Goal: Task Accomplishment & Management: Manage account settings

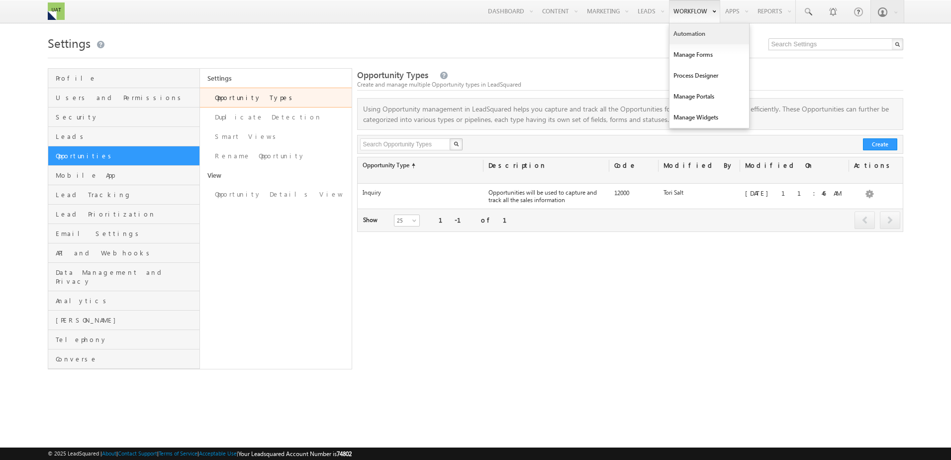
click at [685, 28] on link "Automation" at bounding box center [710, 33] width 80 height 21
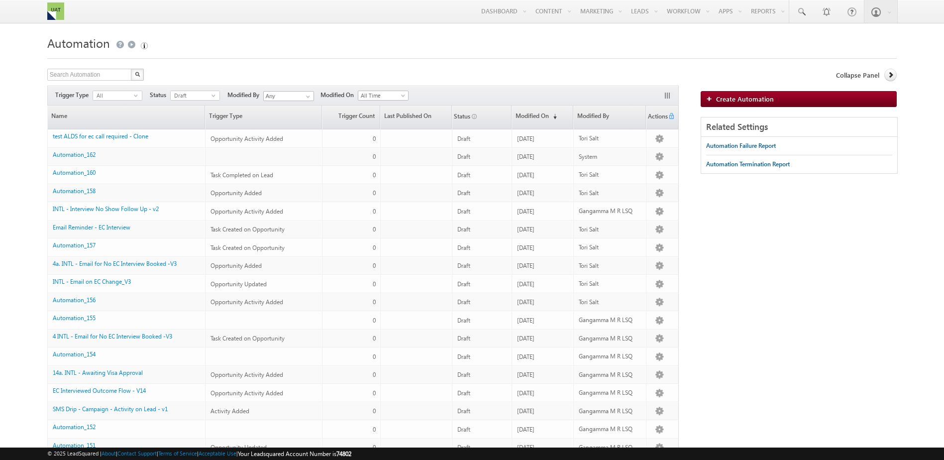
click at [202, 85] on div "Search Automation X 603 results found Actions Select rows to see actions Action…" at bounding box center [363, 365] width 632 height 592
click at [201, 94] on span "Draft" at bounding box center [191, 95] width 41 height 9
click at [186, 127] on li "Published" at bounding box center [195, 126] width 49 height 10
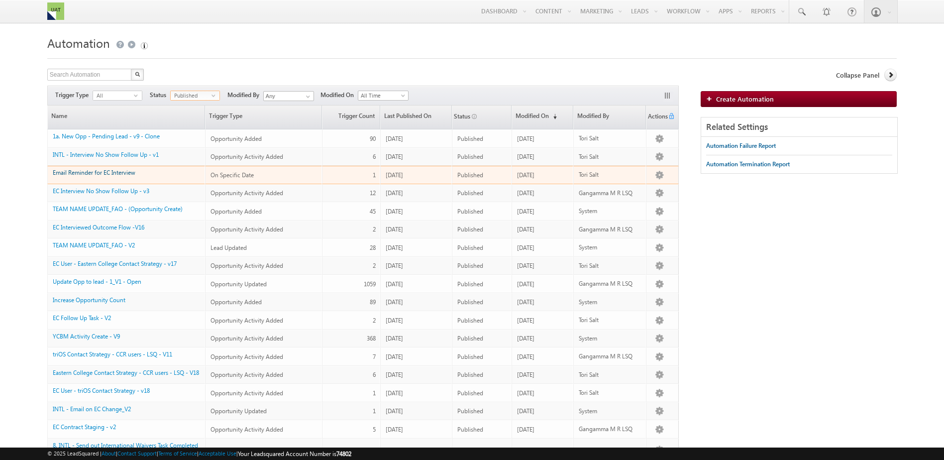
click at [107, 172] on link "Email Reminder for EC Interview" at bounding box center [94, 172] width 83 height 7
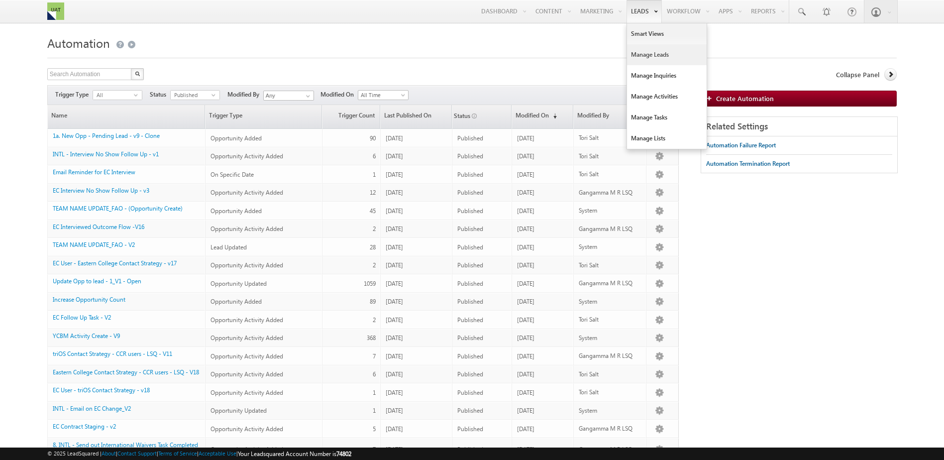
click at [641, 60] on link "Manage Leads" at bounding box center [667, 54] width 80 height 21
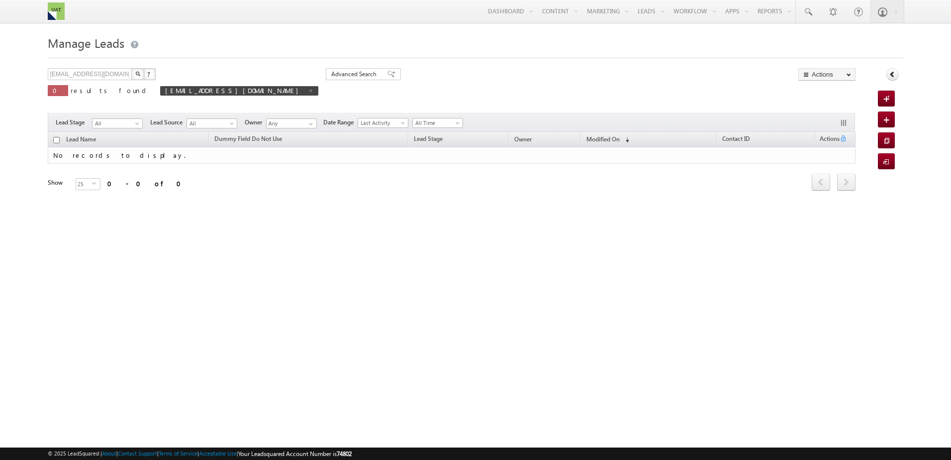
click at [139, 73] on img "button" at bounding box center [137, 73] width 5 height 5
click at [202, 91] on span "TestingALDSCopy@test.com" at bounding box center [239, 90] width 158 height 9
click at [309, 90] on span at bounding box center [311, 90] width 5 height 5
type input "Search Leads"
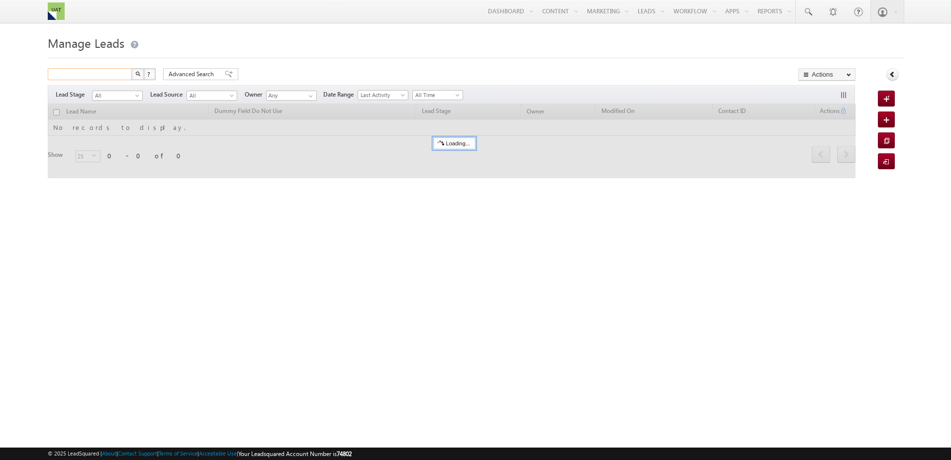
click at [82, 77] on input "text" at bounding box center [90, 74] width 85 height 12
paste input "tori.salt@trios.com"
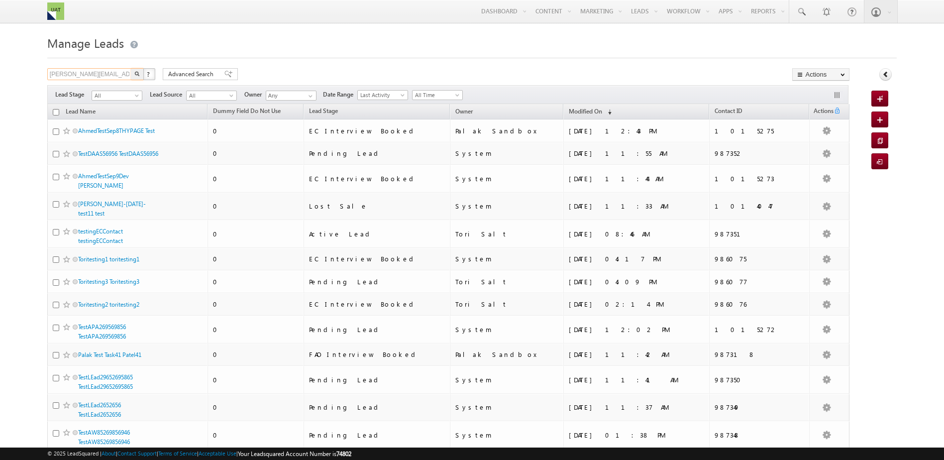
type input "tori.salt@trios.com"
click at [131, 68] on button "button" at bounding box center [137, 74] width 13 height 12
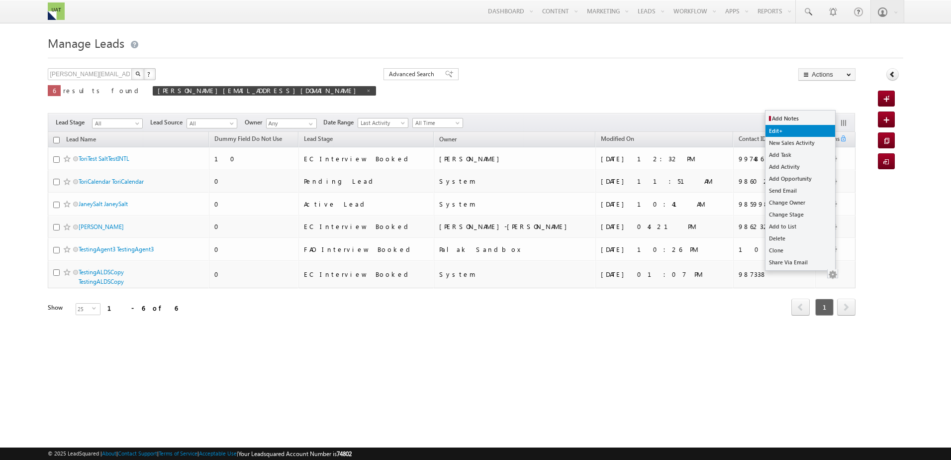
click at [788, 128] on link "Edit+" at bounding box center [801, 131] width 70 height 12
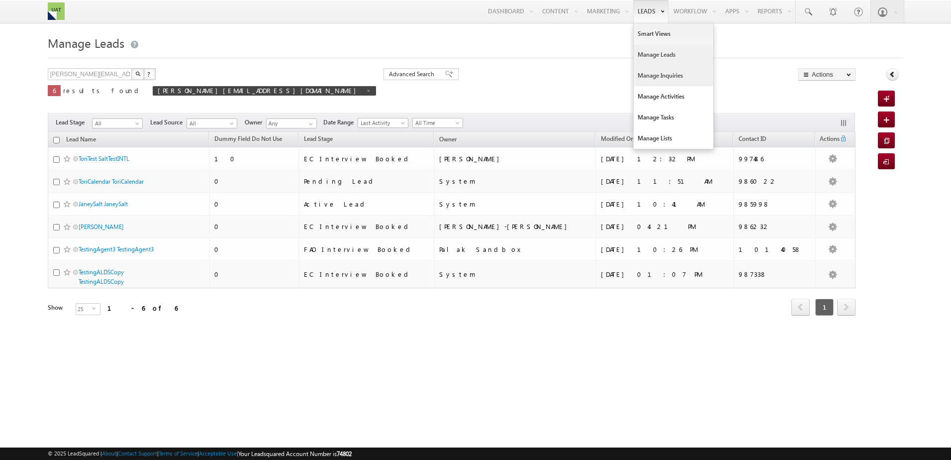
click at [650, 79] on link "Manage Inquiries" at bounding box center [674, 75] width 80 height 21
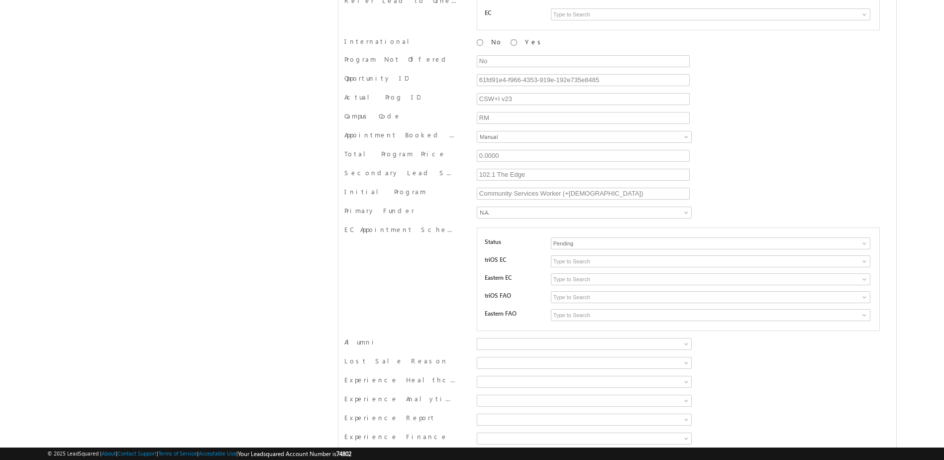
scroll to position [1318, 0]
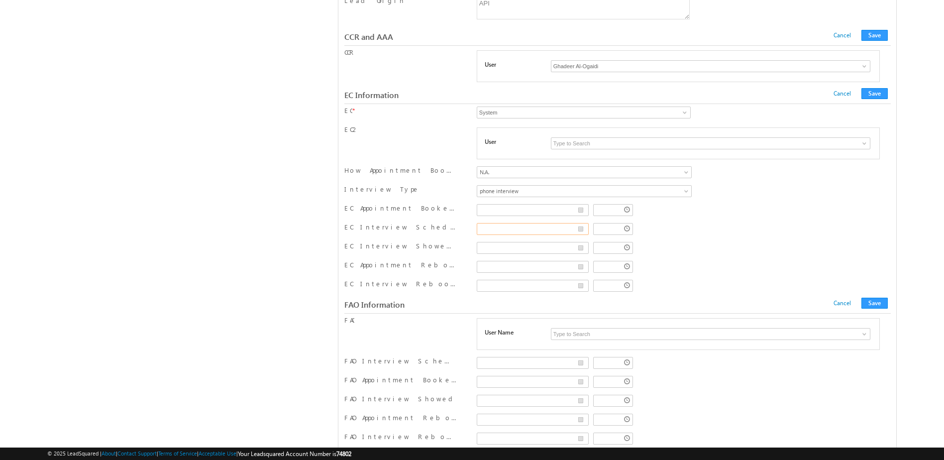
click at [582, 231] on input "text" at bounding box center [533, 229] width 112 height 12
click at [555, 287] on td "10" at bounding box center [570, 289] width 31 height 14
type input "09/10/2025"
type input "12:07 PM"
click at [630, 229] on input "12:07 PM" at bounding box center [613, 229] width 40 height 12
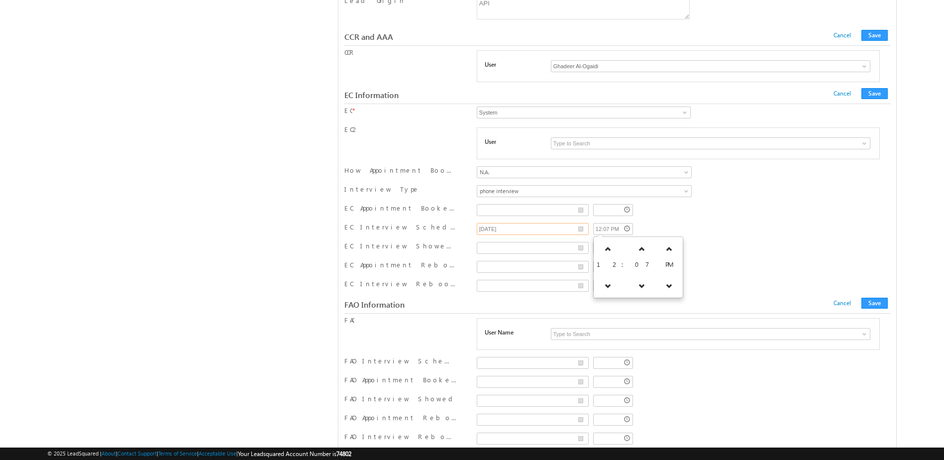
click at [581, 227] on input "09/10/2025" at bounding box center [533, 229] width 112 height 12
click at [586, 289] on td "11" at bounding box center [604, 289] width 37 height 14
type input "09/11/2025"
click at [581, 228] on input "09/11/2025" at bounding box center [533, 229] width 112 height 12
click at [586, 287] on td "11" at bounding box center [604, 289] width 37 height 14
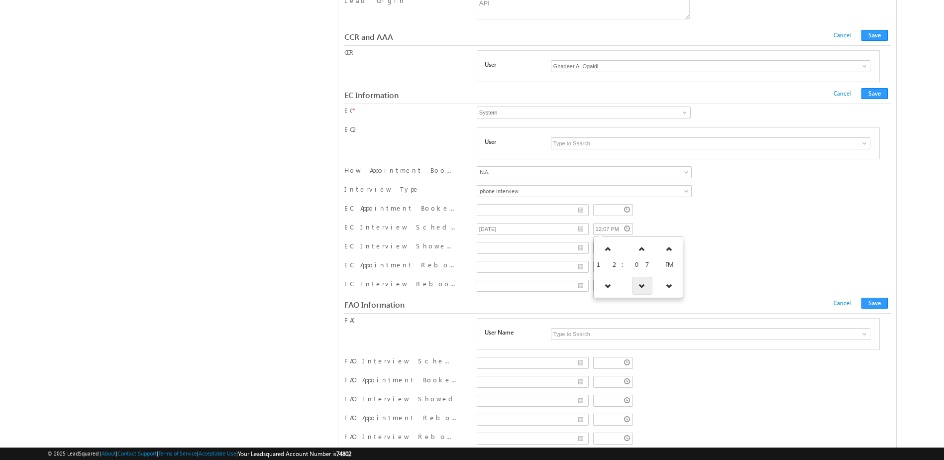
click at [632, 279] on link at bounding box center [642, 286] width 20 height 18
click at [638, 249] on icon at bounding box center [641, 248] width 7 height 7
click at [632, 281] on link at bounding box center [642, 286] width 20 height 18
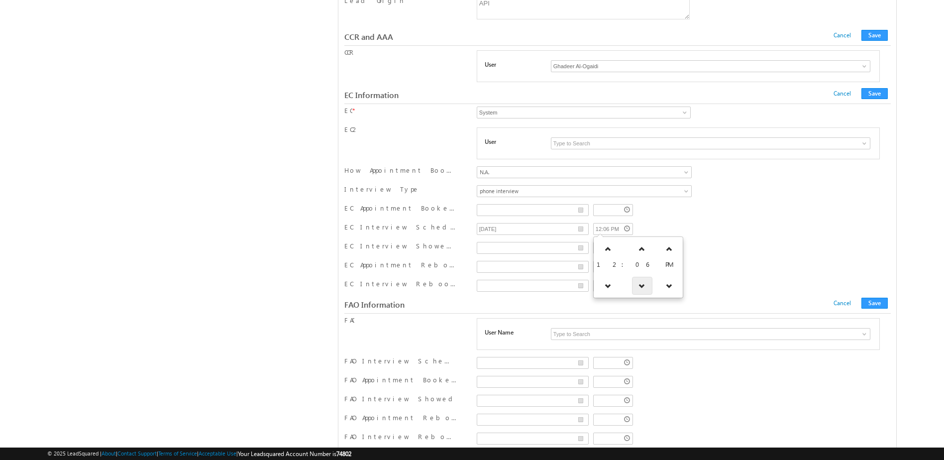
click at [632, 281] on link at bounding box center [642, 286] width 20 height 18
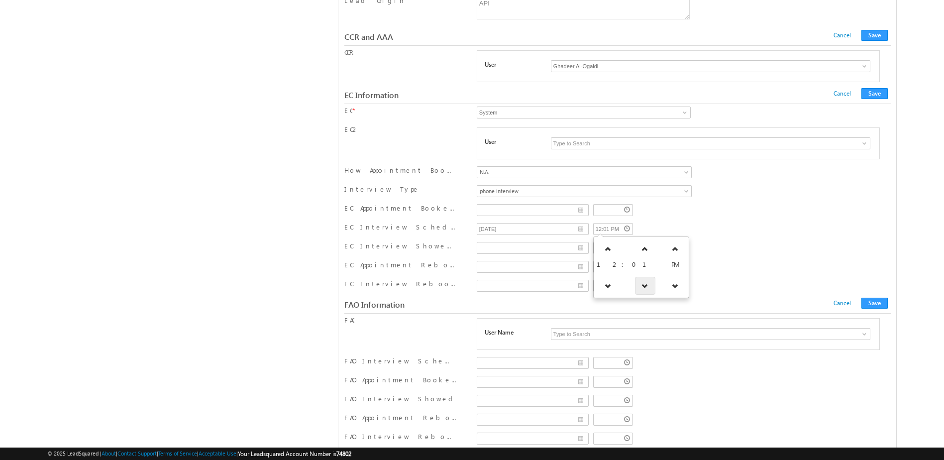
click at [635, 281] on link at bounding box center [645, 286] width 20 height 18
type input "12:00 PM"
click at [694, 226] on div "EC Interview Scheduled Date 09/11/2025 12:00 PM" at bounding box center [617, 229] width 546 height 15
click at [876, 301] on button "Save" at bounding box center [874, 303] width 26 height 11
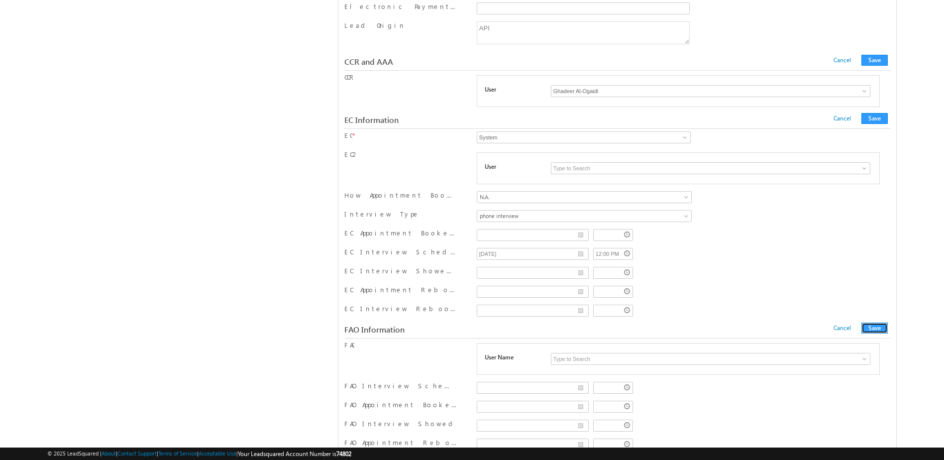
scroll to position [0, 0]
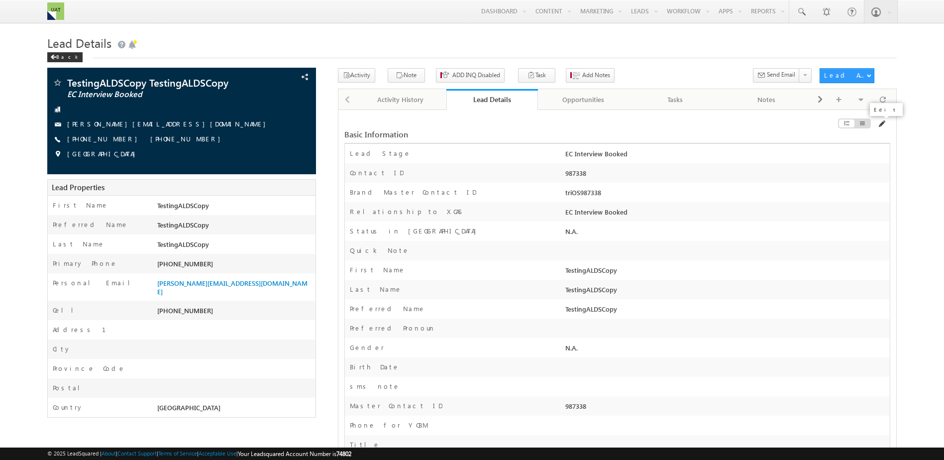
click at [883, 126] on span at bounding box center [881, 124] width 8 height 8
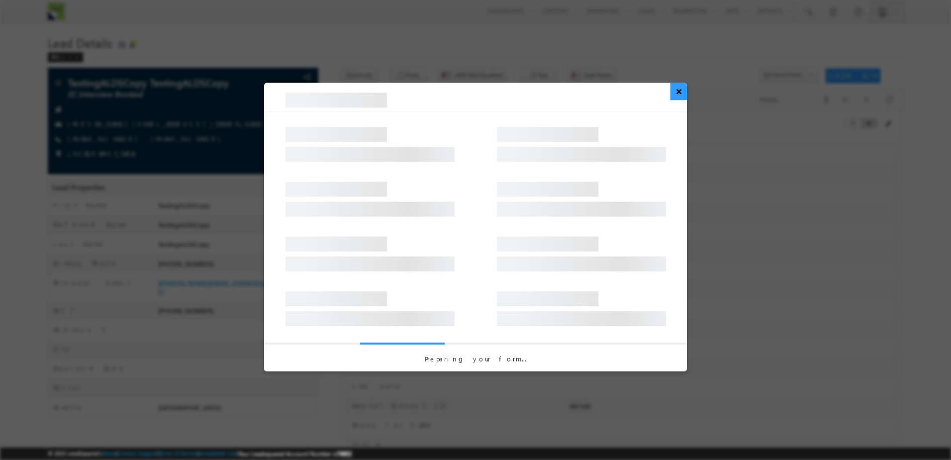
click at [681, 93] on button "×" at bounding box center [679, 91] width 16 height 17
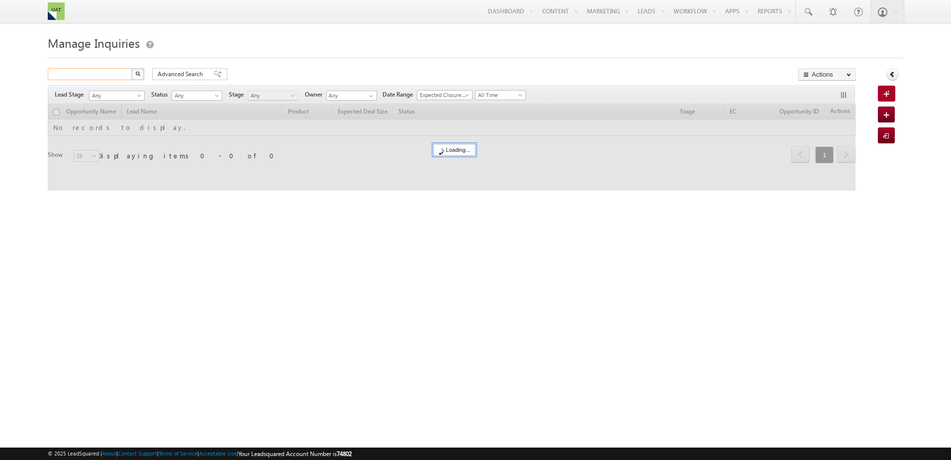
click at [118, 76] on input "text" at bounding box center [90, 74] width 85 height 12
paste input "[PERSON_NAME][EMAIL_ADDRESS][DOMAIN_NAME]"
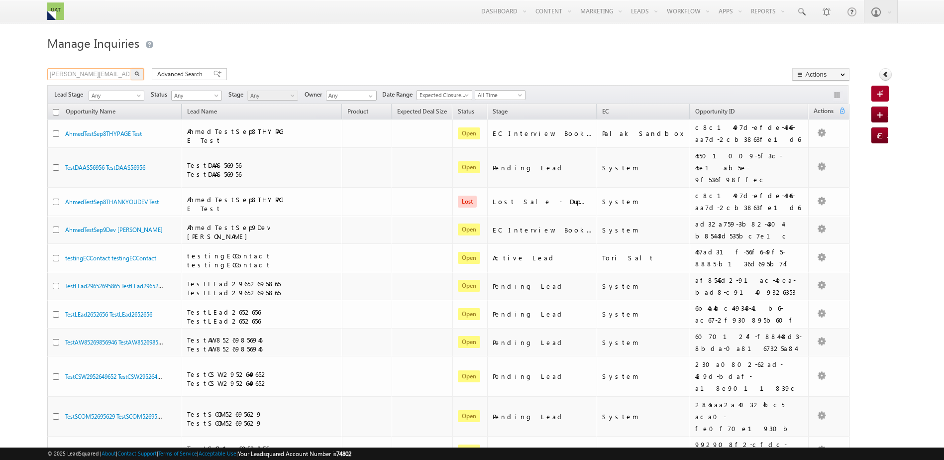
type input "[PERSON_NAME][EMAIL_ADDRESS][DOMAIN_NAME]"
click at [131, 68] on button "button" at bounding box center [137, 74] width 13 height 12
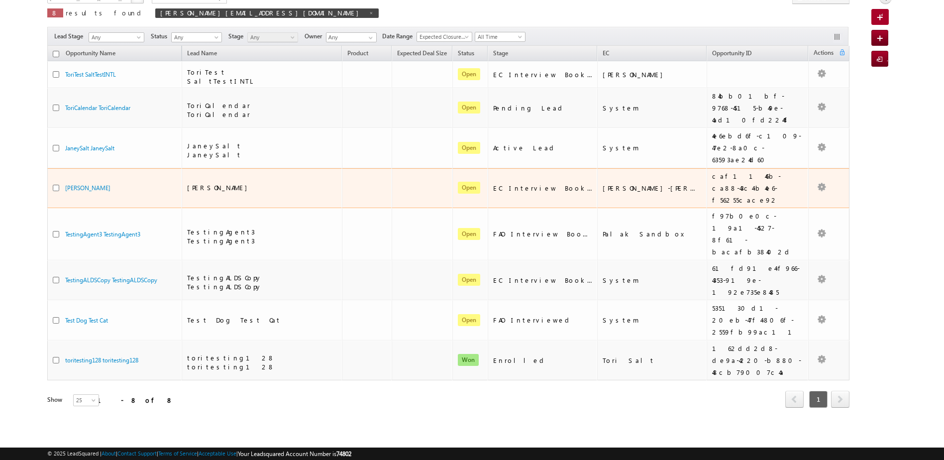
scroll to position [145, 0]
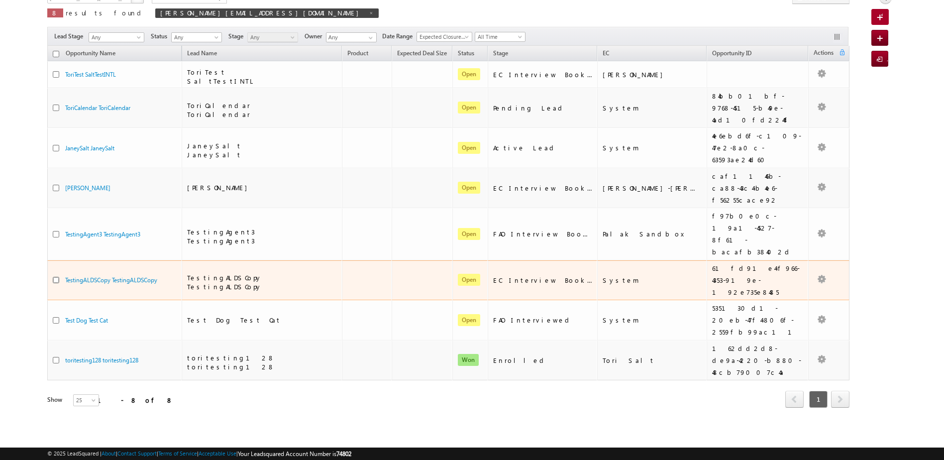
click at [55, 277] on input "checkbox" at bounding box center [56, 280] width 6 height 6
checkbox input "true"
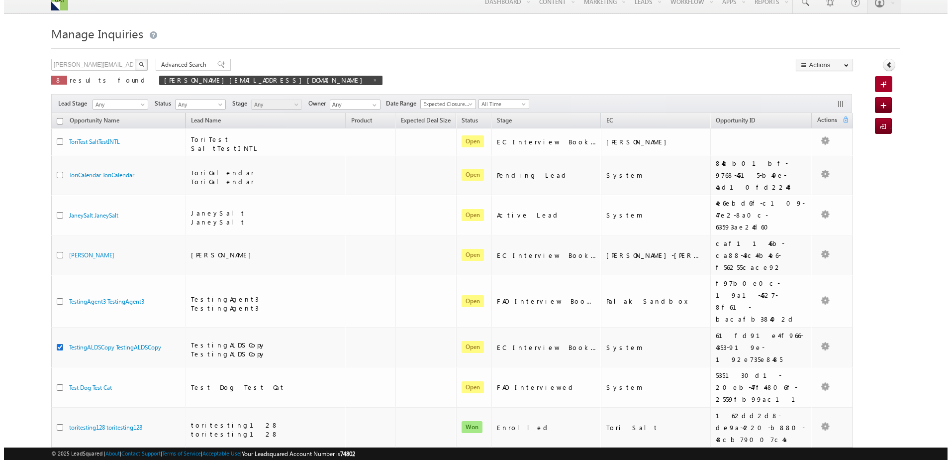
scroll to position [0, 0]
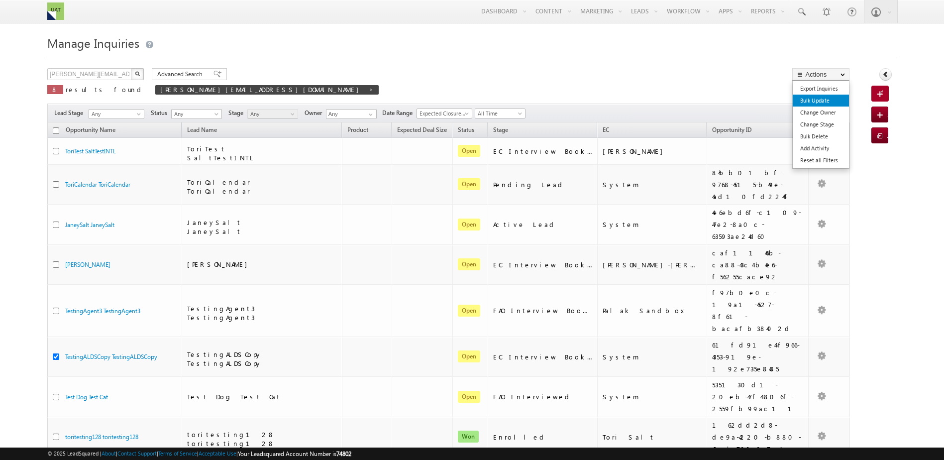
click at [825, 101] on link "Bulk Update" at bounding box center [821, 101] width 56 height 12
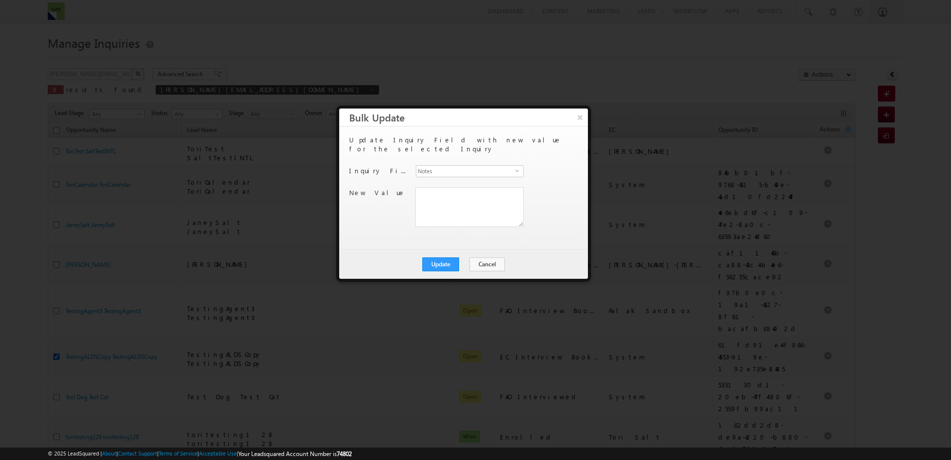
click at [491, 168] on div "Notes select ActivityEvent_Note" at bounding box center [470, 172] width 108 height 14
click at [499, 166] on span "Notes" at bounding box center [466, 171] width 99 height 11
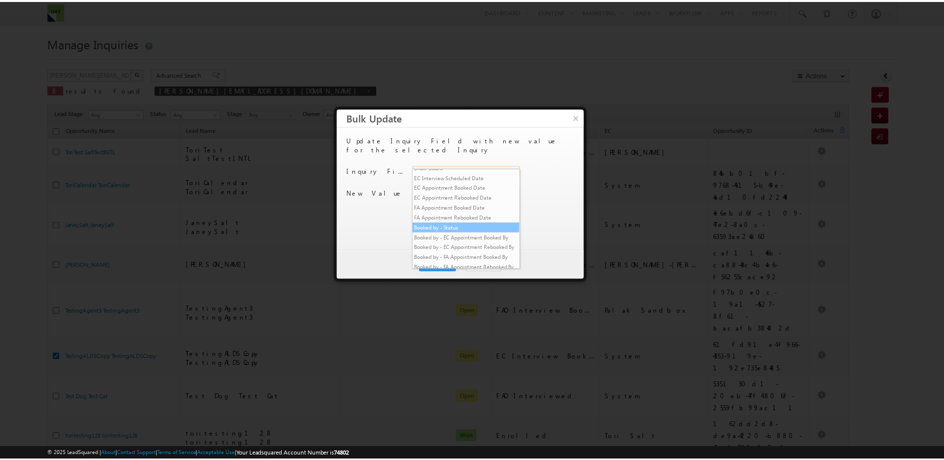
scroll to position [448, 0]
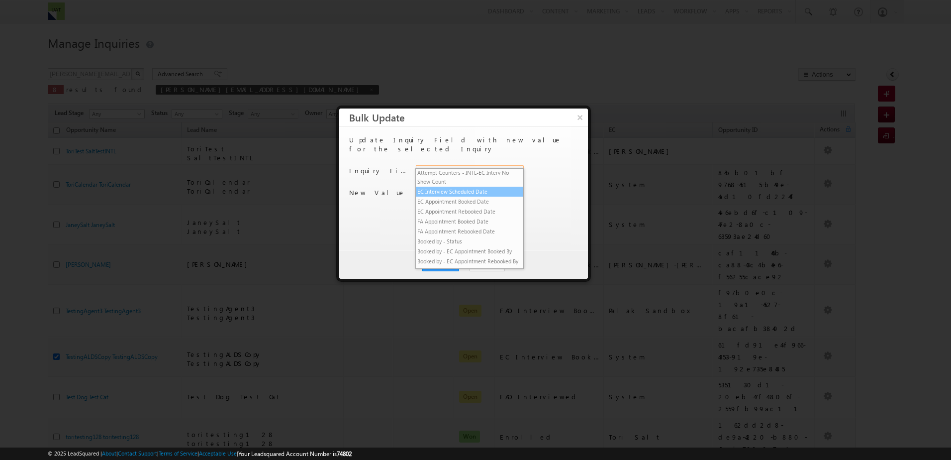
click at [488, 197] on li "EC Interview Scheduled Date" at bounding box center [469, 192] width 107 height 10
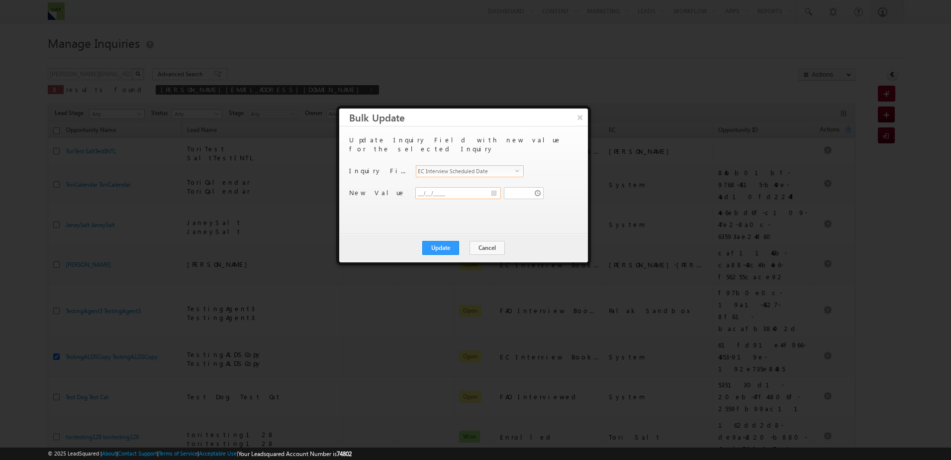
click at [494, 187] on input "__/__/____" at bounding box center [459, 193] width 86 height 12
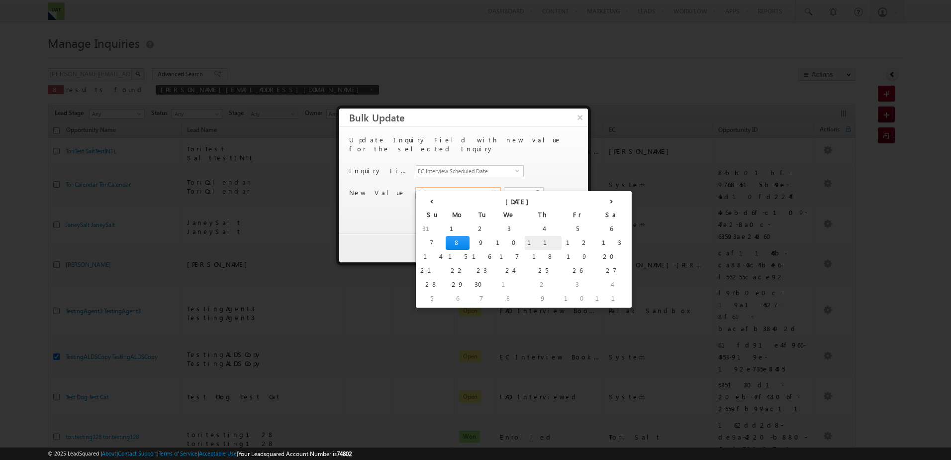
click at [525, 247] on td "11" at bounding box center [543, 243] width 37 height 14
type input "09/11/2025"
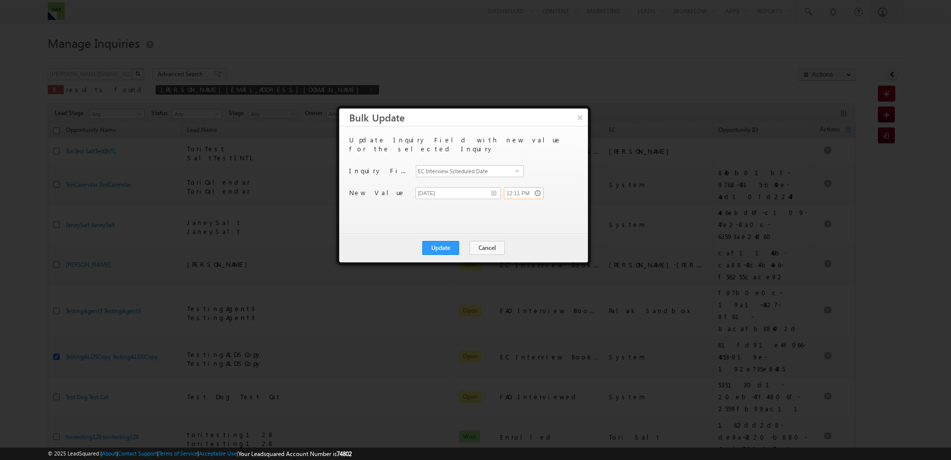
click at [539, 187] on input "12:11 PM" at bounding box center [524, 193] width 40 height 12
click at [555, 202] on icon at bounding box center [558, 203] width 7 height 7
click at [544, 235] on link at bounding box center [554, 240] width 20 height 18
click at [548, 235] on link at bounding box center [558, 240] width 20 height 18
click at [546, 235] on link at bounding box center [556, 240] width 20 height 18
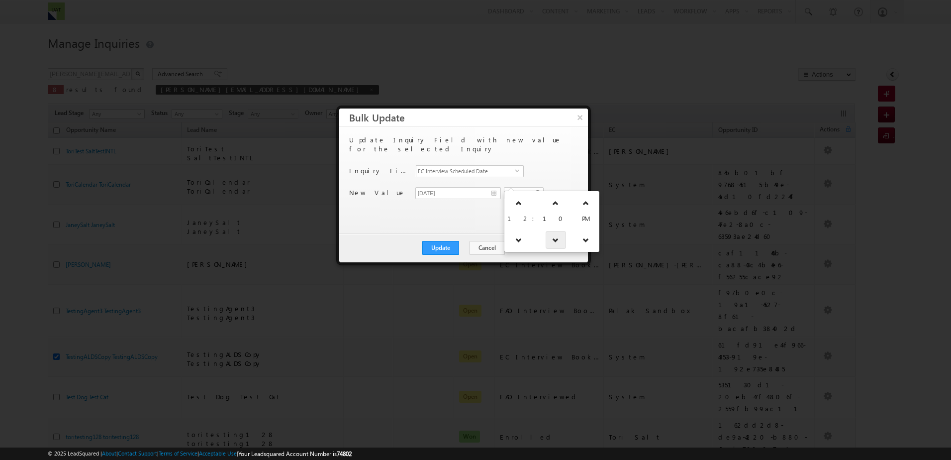
click at [546, 235] on link at bounding box center [556, 240] width 20 height 18
click at [544, 235] on link at bounding box center [553, 240] width 20 height 18
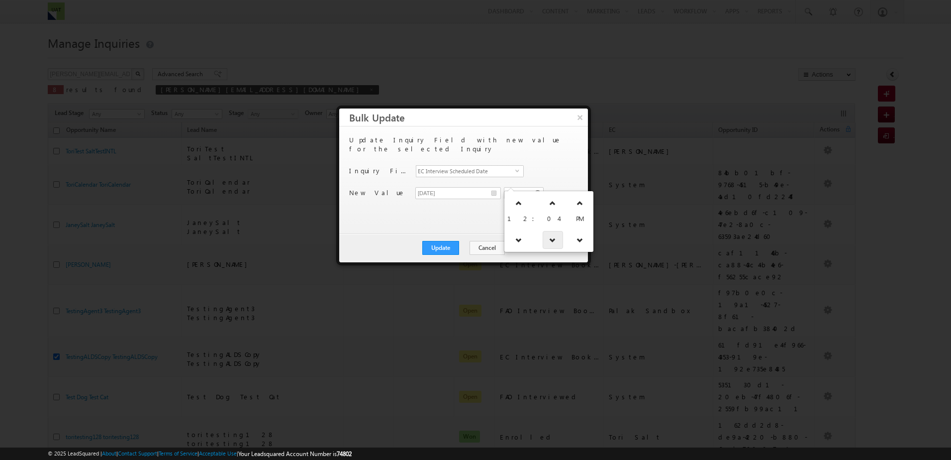
click at [544, 235] on link at bounding box center [553, 240] width 20 height 18
click at [546, 235] on link at bounding box center [556, 240] width 20 height 18
click at [544, 235] on link at bounding box center [553, 240] width 20 height 18
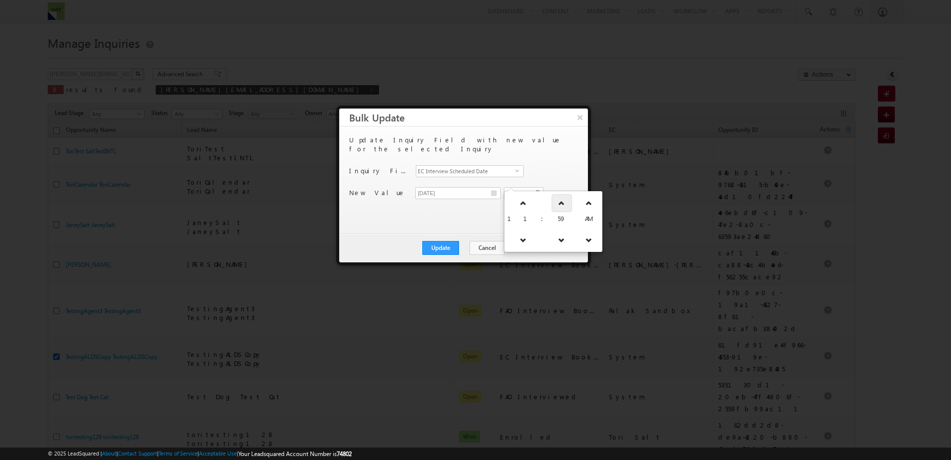
click at [552, 208] on link at bounding box center [562, 203] width 20 height 18
type input "12:00 PM"
click at [561, 187] on div "12:00 PM" at bounding box center [533, 193] width 58 height 12
click at [439, 250] on button "Update" at bounding box center [440, 248] width 37 height 14
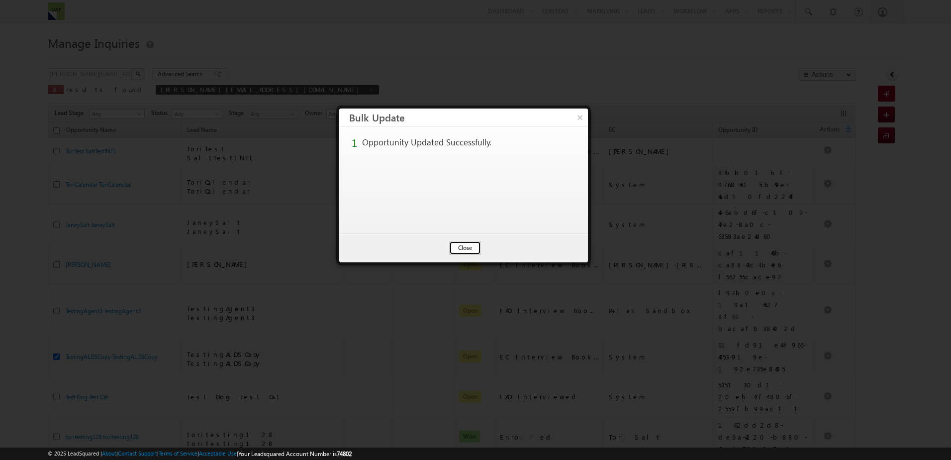
click at [470, 244] on button "Close" at bounding box center [465, 248] width 32 height 14
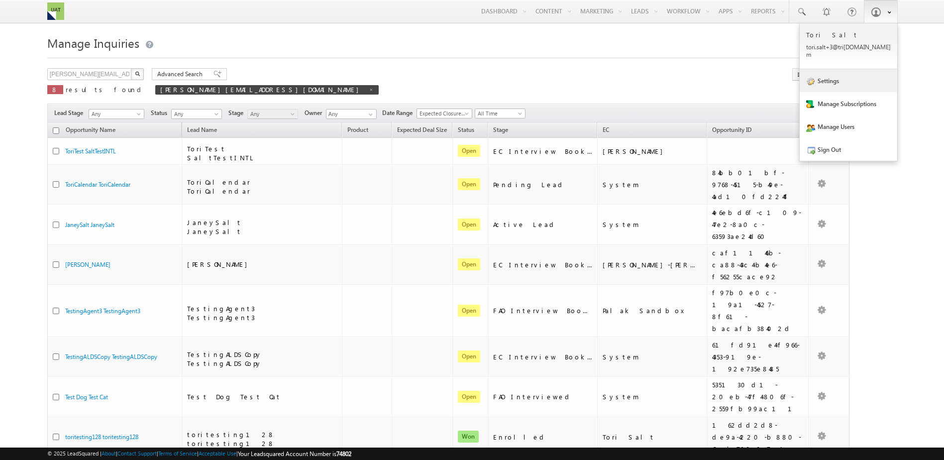
click at [821, 72] on link "Settings" at bounding box center [849, 80] width 98 height 23
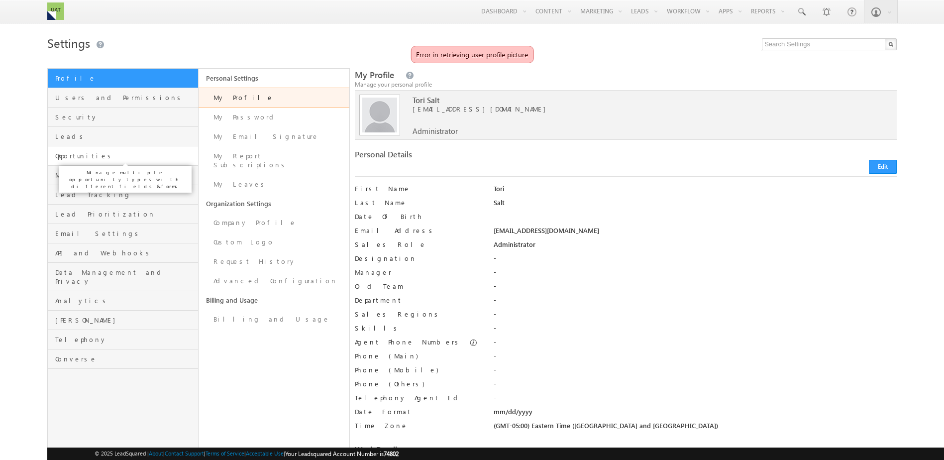
click at [100, 155] on span "Opportunities" at bounding box center [125, 155] width 140 height 9
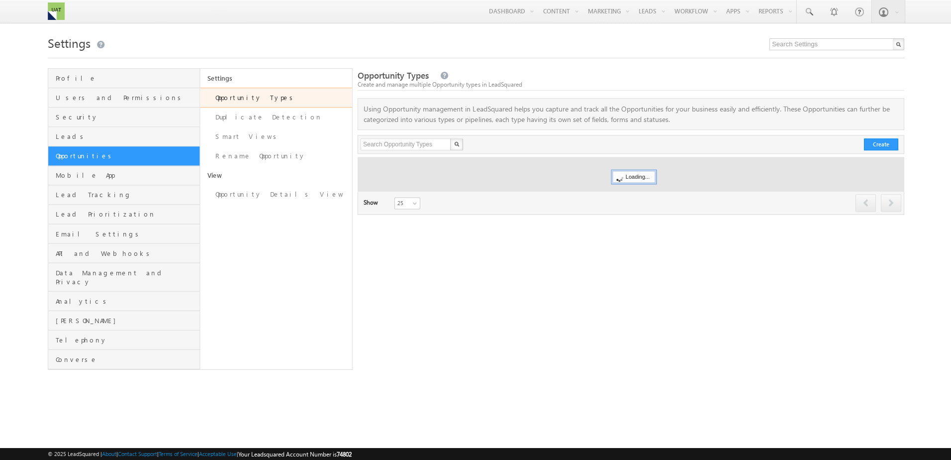
click at [242, 99] on link "Opportunity Types" at bounding box center [276, 98] width 152 height 20
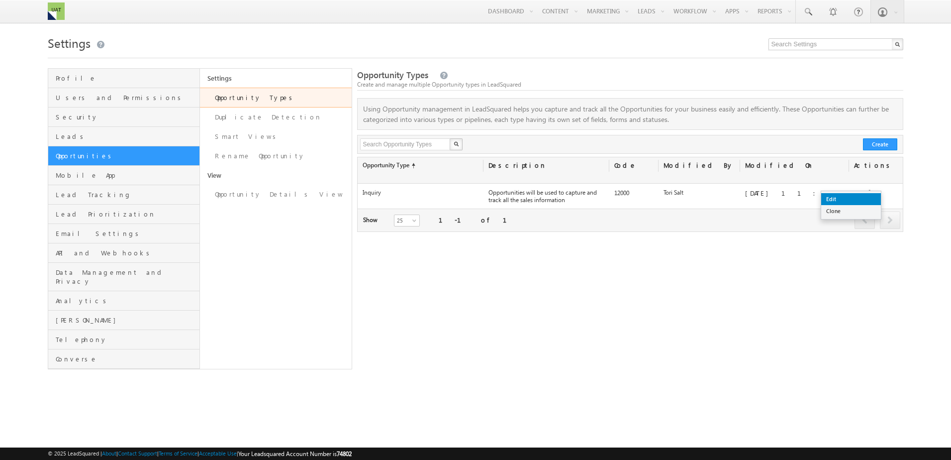
click at [863, 197] on link "Edit" at bounding box center [852, 199] width 60 height 12
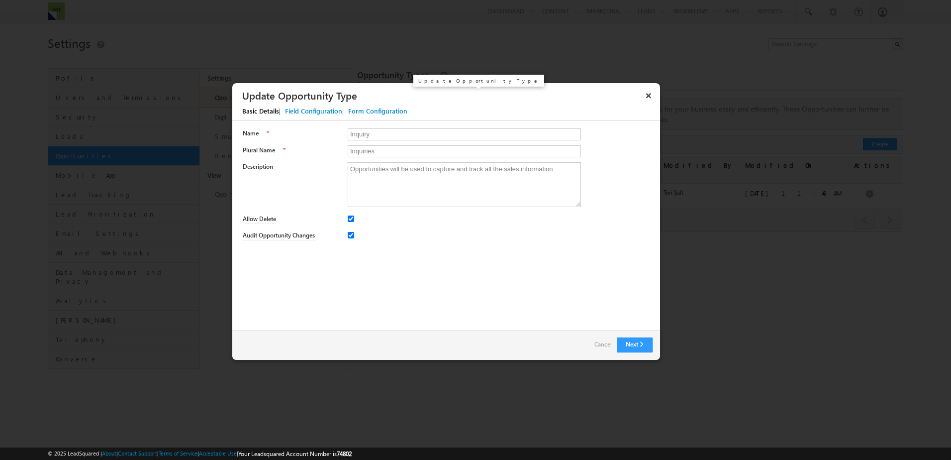
click at [305, 100] on h3 "Update Opportunity Type" at bounding box center [441, 95] width 399 height 17
click at [305, 109] on div "Field Configuration" at bounding box center [313, 110] width 57 height 9
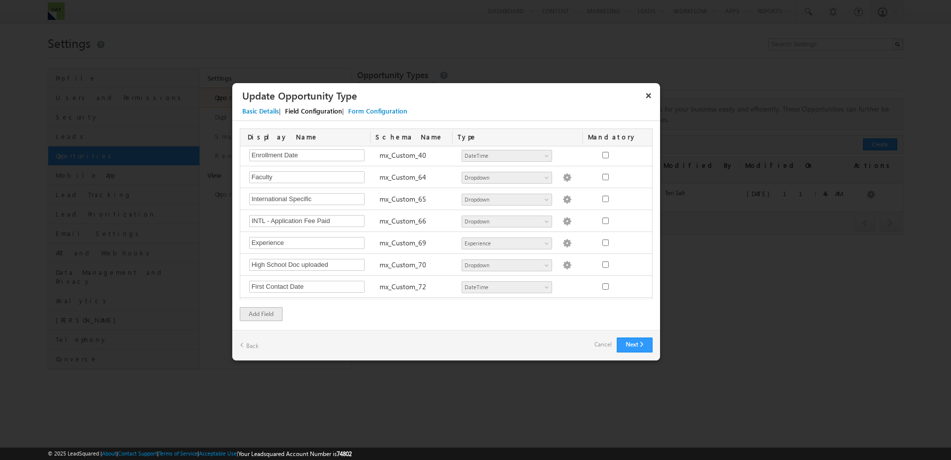
scroll to position [2081, 0]
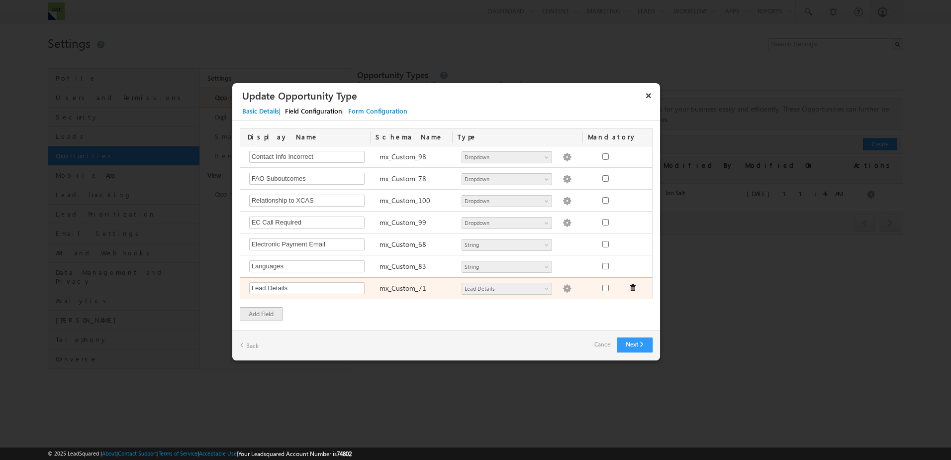
click at [563, 289] on img at bounding box center [567, 288] width 9 height 9
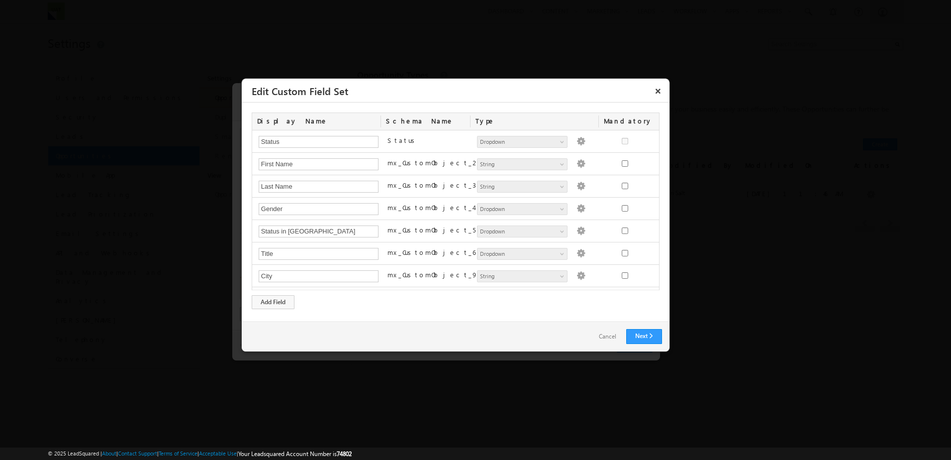
scroll to position [490, 0]
click at [266, 301] on div "Add Field" at bounding box center [273, 302] width 43 height 14
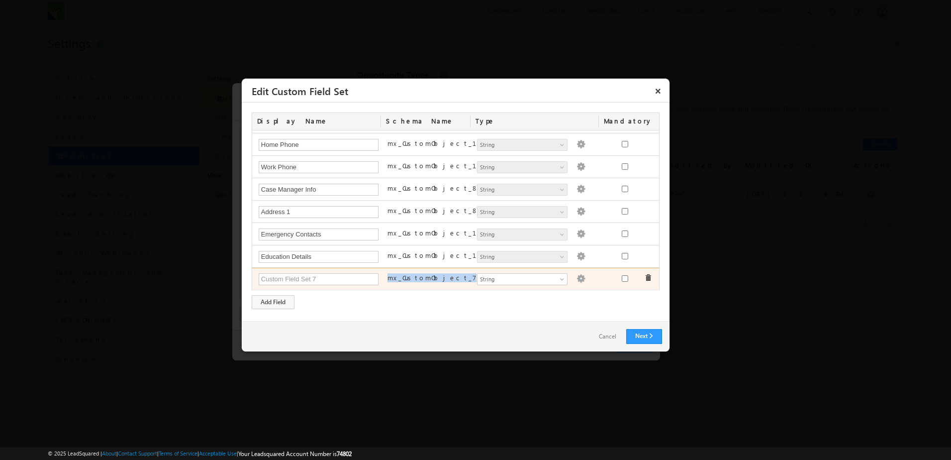
drag, startPoint x: 448, startPoint y: 279, endPoint x: 382, endPoint y: 280, distance: 65.7
click at [383, 280] on div "mx_CustomObject_7" at bounding box center [428, 280] width 90 height 14
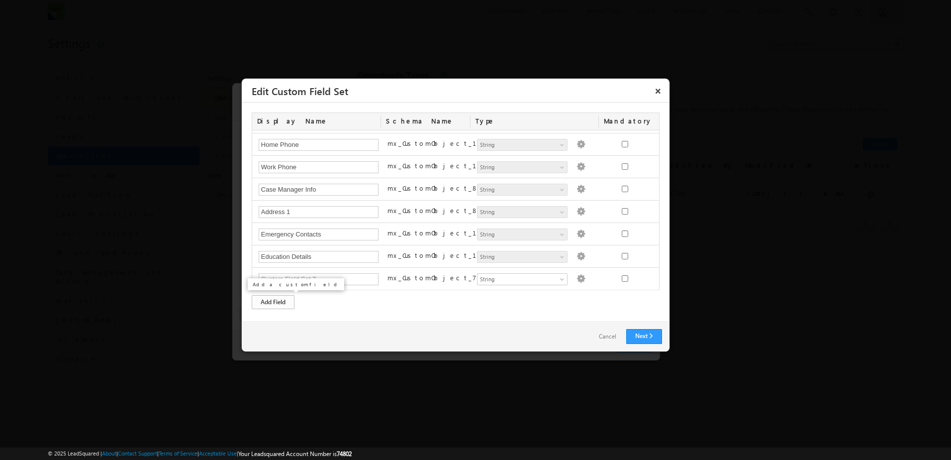
click at [264, 300] on div "Add Field" at bounding box center [273, 302] width 43 height 14
click at [267, 302] on div "Add Field" at bounding box center [273, 302] width 43 height 14
click at [273, 302] on div "Add Field" at bounding box center [273, 302] width 43 height 14
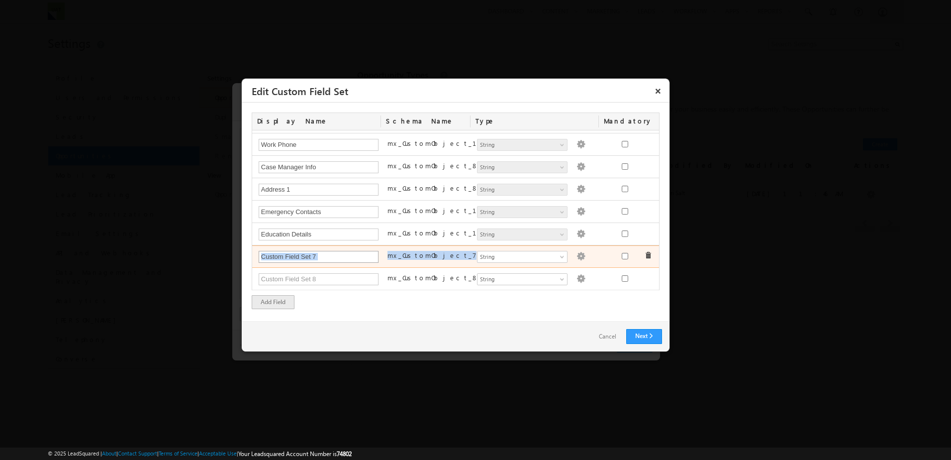
drag, startPoint x: 445, startPoint y: 256, endPoint x: 371, endPoint y: 255, distance: 74.2
click at [371, 255] on div "mx_CustomObject_7 Number String DateTime Date Dropdown User File Lead String Dr…" at bounding box center [457, 256] width 410 height 22
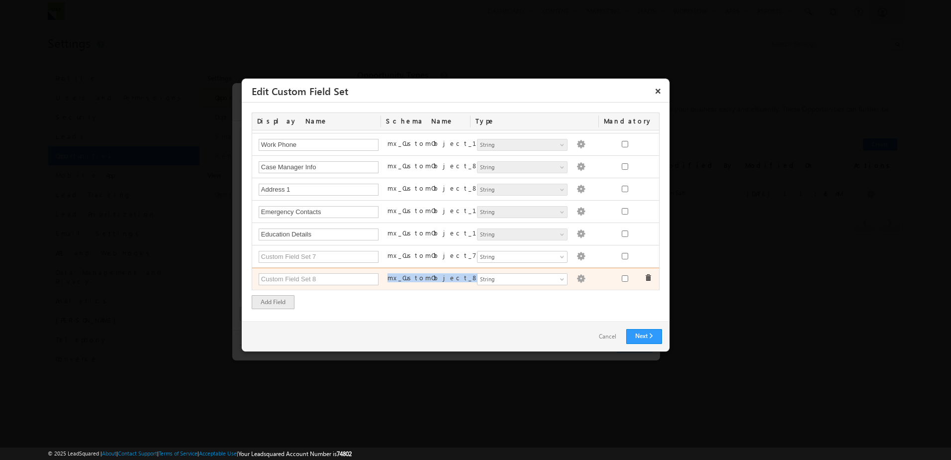
drag, startPoint x: 445, startPoint y: 276, endPoint x: 386, endPoint y: 275, distance: 59.2
click at [386, 275] on div "mx_CustomObject_8" at bounding box center [428, 280] width 90 height 14
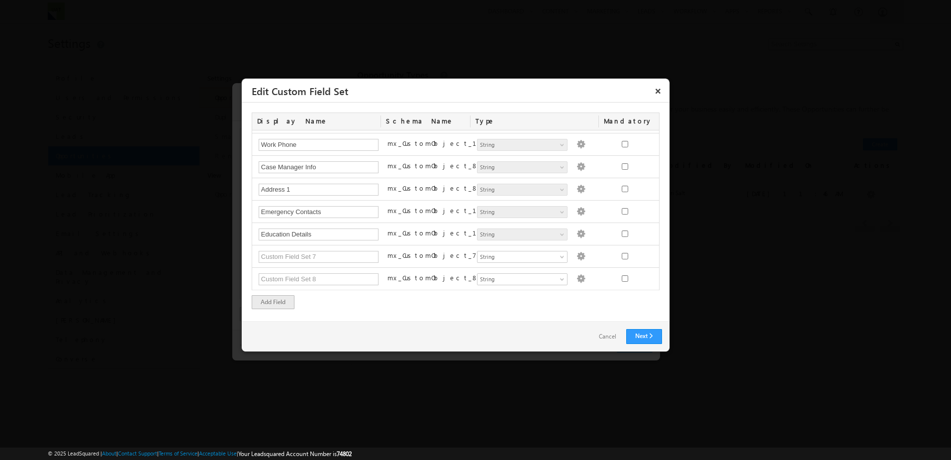
drag, startPoint x: 386, startPoint y: 275, endPoint x: 420, endPoint y: 298, distance: 41.3
click at [420, 298] on div "Display Name Schema Name Type Mandatory Status Status Number String DateTime Da…" at bounding box center [456, 210] width 408 height 197
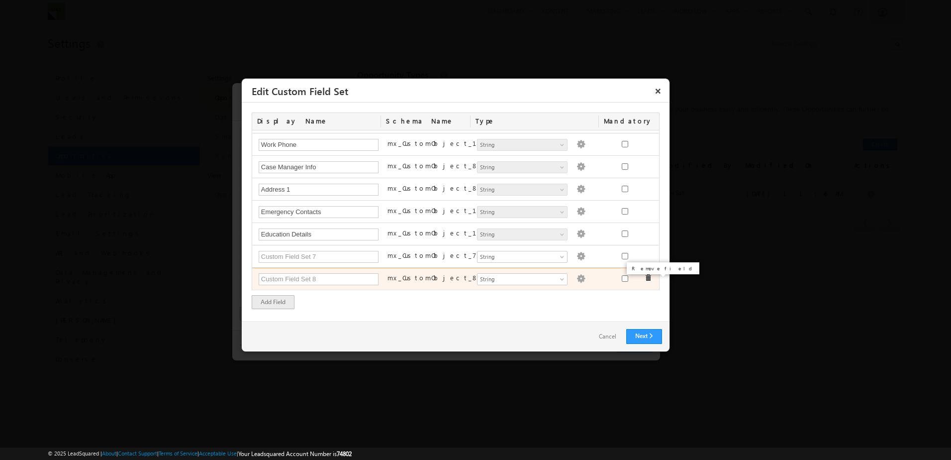
click at [645, 278] on span at bounding box center [648, 277] width 7 height 7
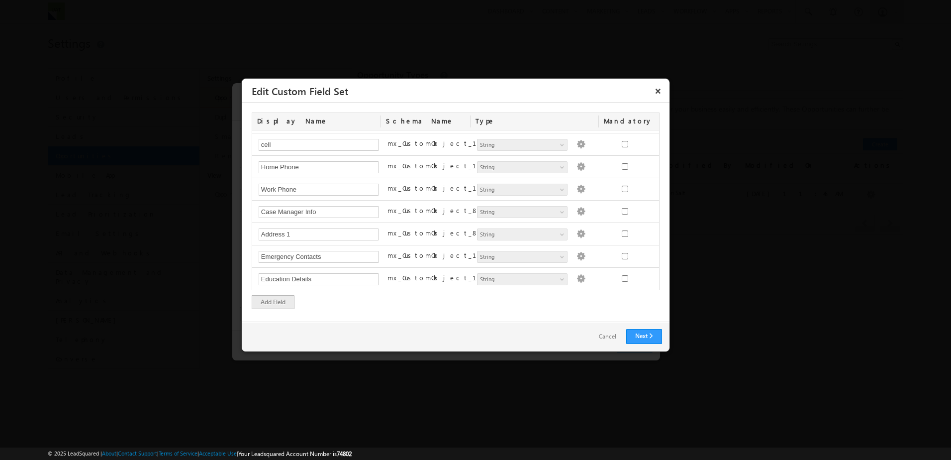
scroll to position [490, 0]
click at [593, 335] on link "Cancel" at bounding box center [607, 336] width 37 height 14
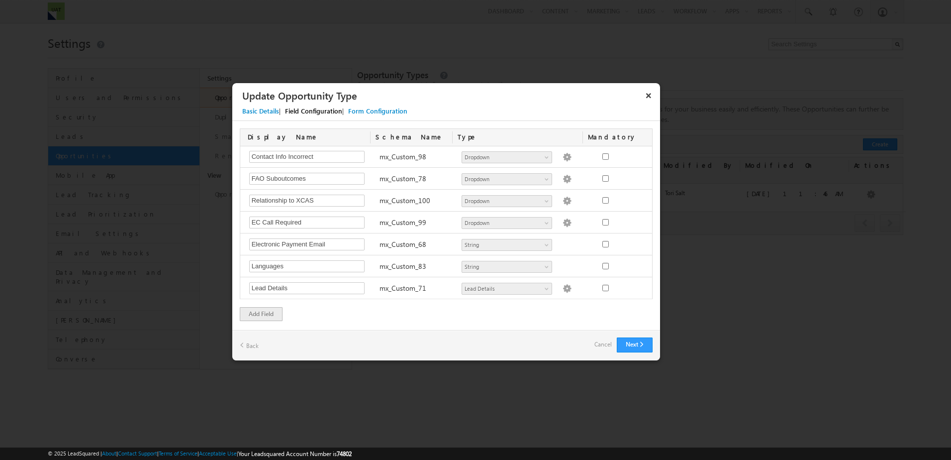
click at [602, 335] on div "Next Back Cancel" at bounding box center [446, 345] width 428 height 30
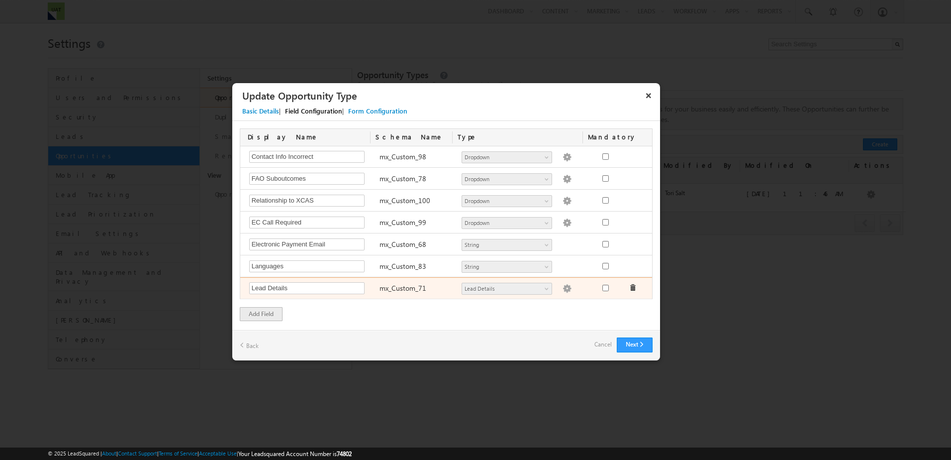
click at [563, 289] on img at bounding box center [567, 288] width 9 height 9
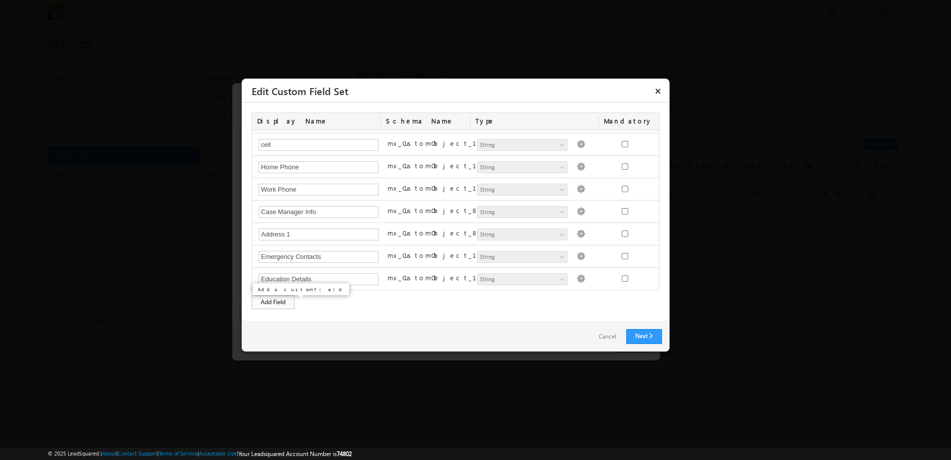
click at [272, 302] on div "Add Field" at bounding box center [273, 302] width 43 height 14
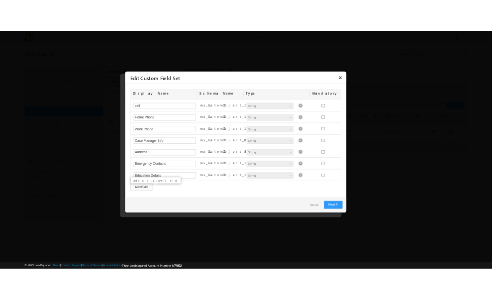
scroll to position [512, 0]
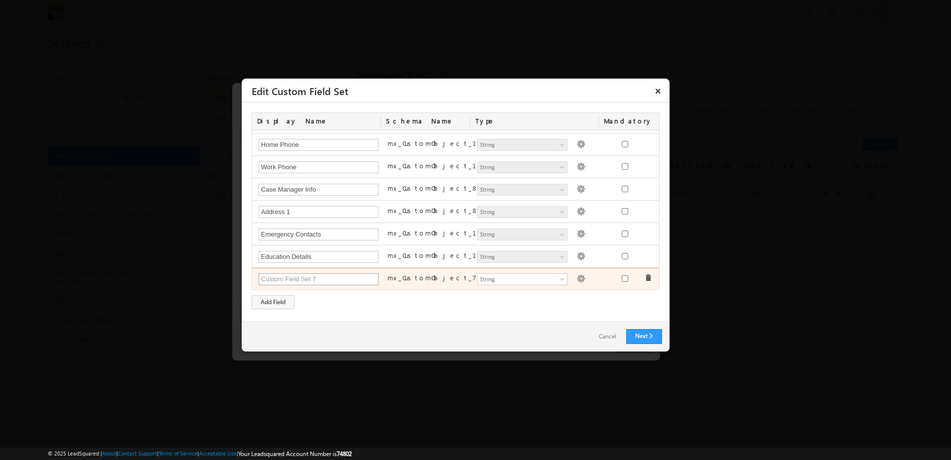
click at [280, 281] on input "text" at bounding box center [319, 279] width 120 height 12
click at [260, 278] on input "Contract Status" at bounding box center [319, 279] width 120 height 12
type input "XCAS Contract Status"
click at [562, 281] on span at bounding box center [563, 281] width 8 height 8
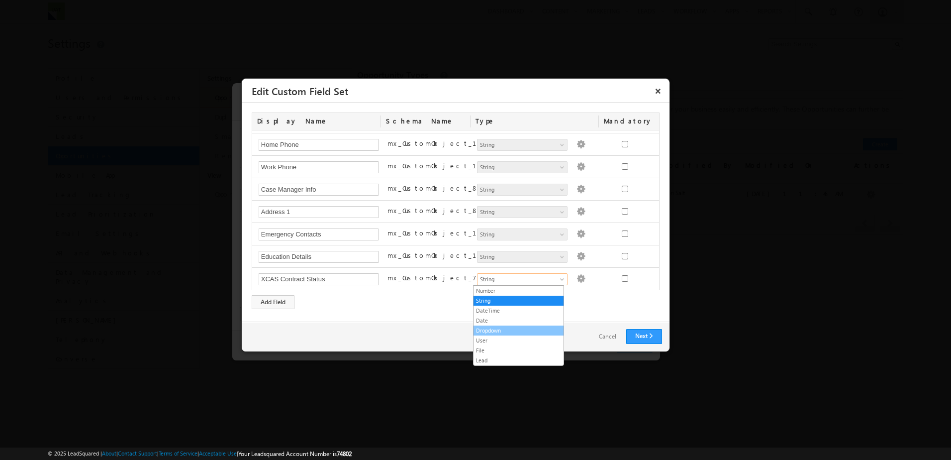
click at [513, 329] on link "Dropdown" at bounding box center [519, 330] width 90 height 9
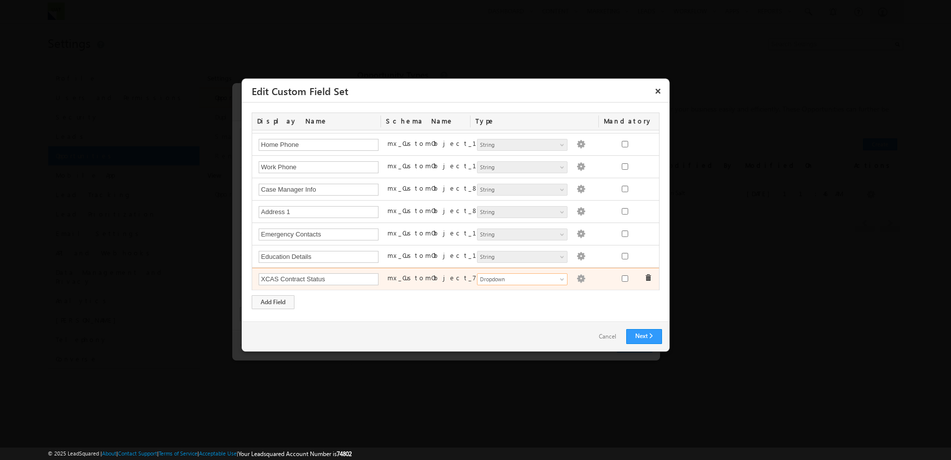
click at [577, 279] on img at bounding box center [581, 278] width 9 height 9
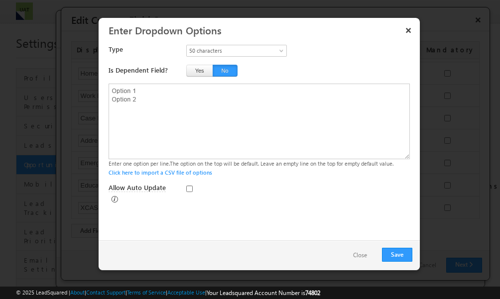
click at [363, 256] on button "Close" at bounding box center [360, 255] width 34 height 14
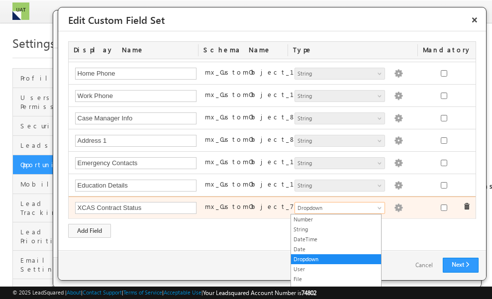
click at [377, 207] on span at bounding box center [381, 210] width 8 height 8
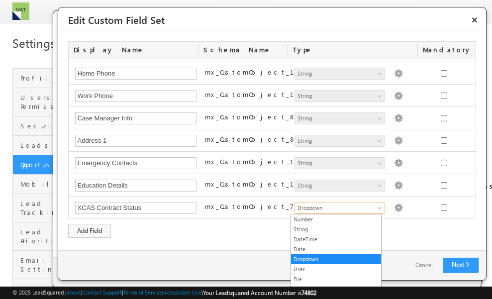
click at [263, 239] on div "Display Name Schema Name Type Mandatory Status Status Number String DateTime Da…" at bounding box center [272, 140] width 428 height 219
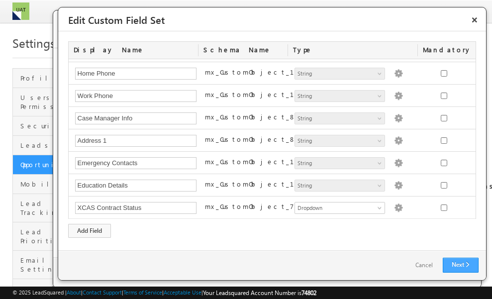
click at [465, 264] on link "Next" at bounding box center [461, 265] width 36 height 15
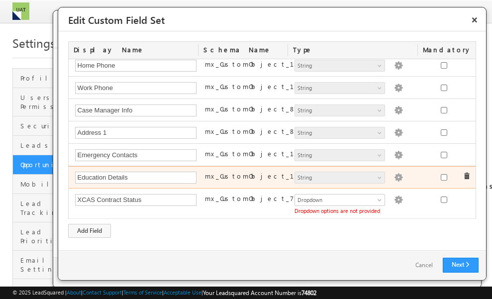
scroll to position [521, 0]
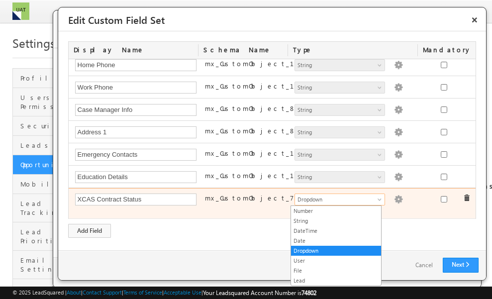
click at [374, 197] on link "Dropdown" at bounding box center [340, 200] width 91 height 12
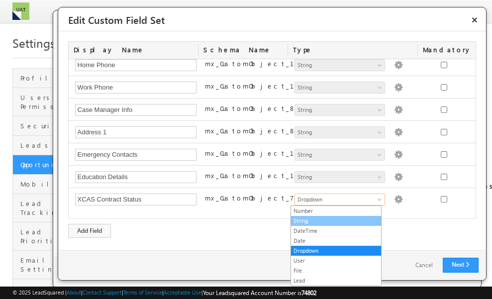
click at [327, 220] on link "String" at bounding box center [336, 220] width 90 height 9
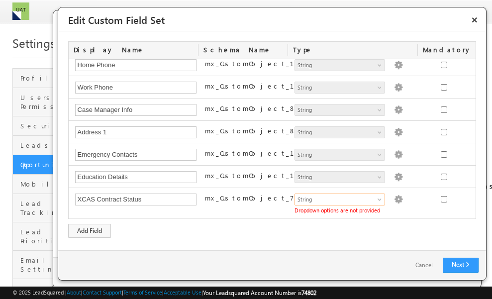
click at [401, 235] on div "Display Name Schema Name Type Mandatory Status Status Number String DateTime Da…" at bounding box center [272, 139] width 408 height 197
click at [468, 265] on link "Next" at bounding box center [461, 265] width 36 height 15
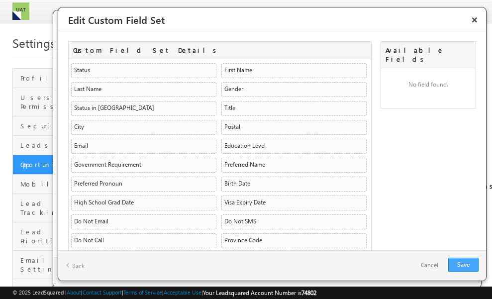
click at [461, 263] on link "Save" at bounding box center [463, 265] width 30 height 14
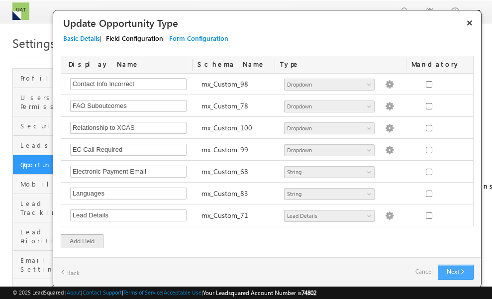
click at [461, 272] on button "Next" at bounding box center [456, 272] width 36 height 15
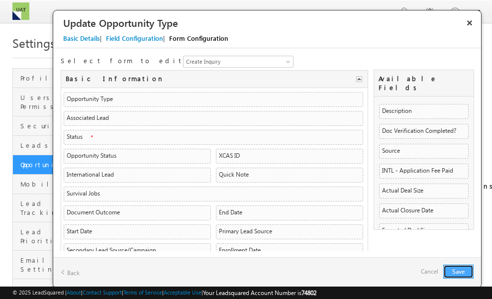
click at [453, 272] on button "Save" at bounding box center [458, 272] width 30 height 14
